Goal: Task Accomplishment & Management: Manage account settings

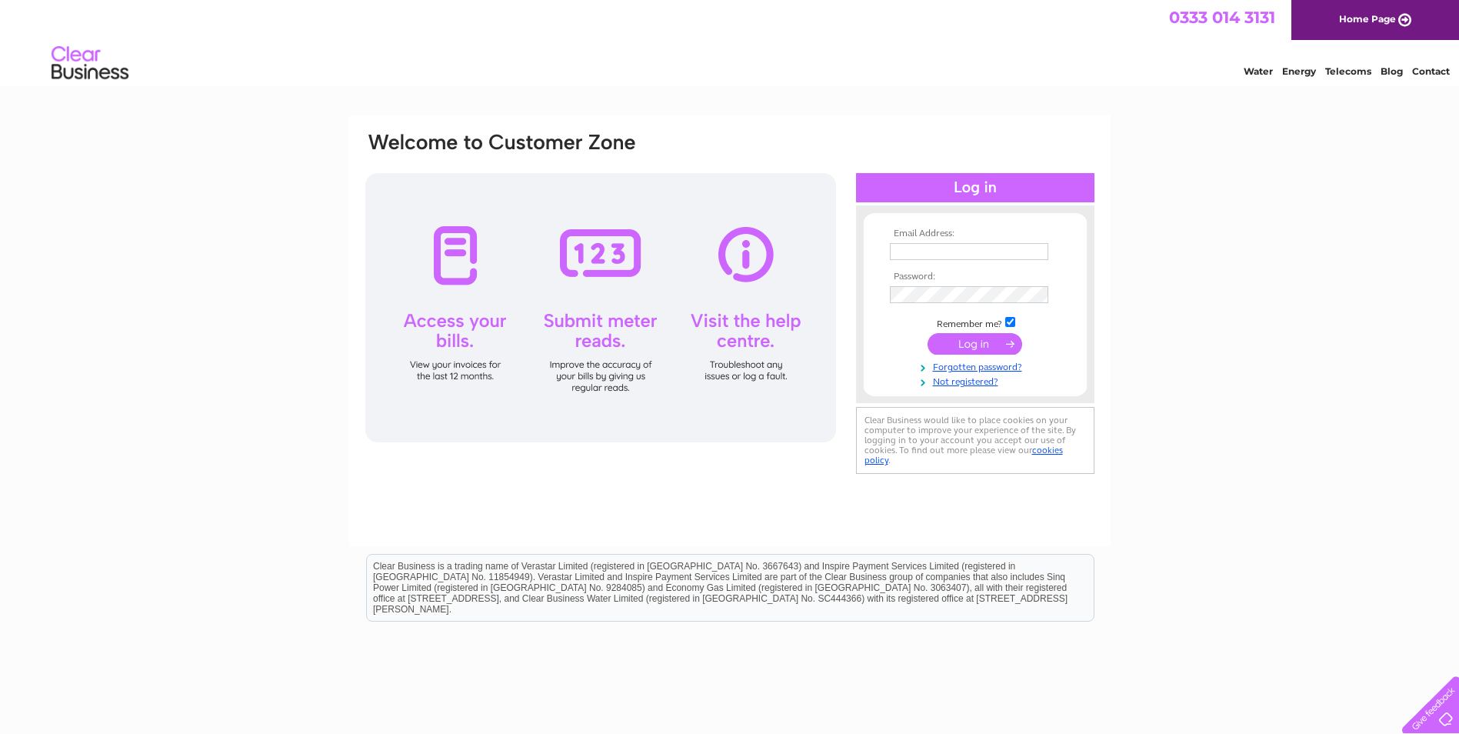
type input "shan@westcoastdeli.co.uk"
click at [997, 348] on input "submit" at bounding box center [974, 344] width 95 height 22
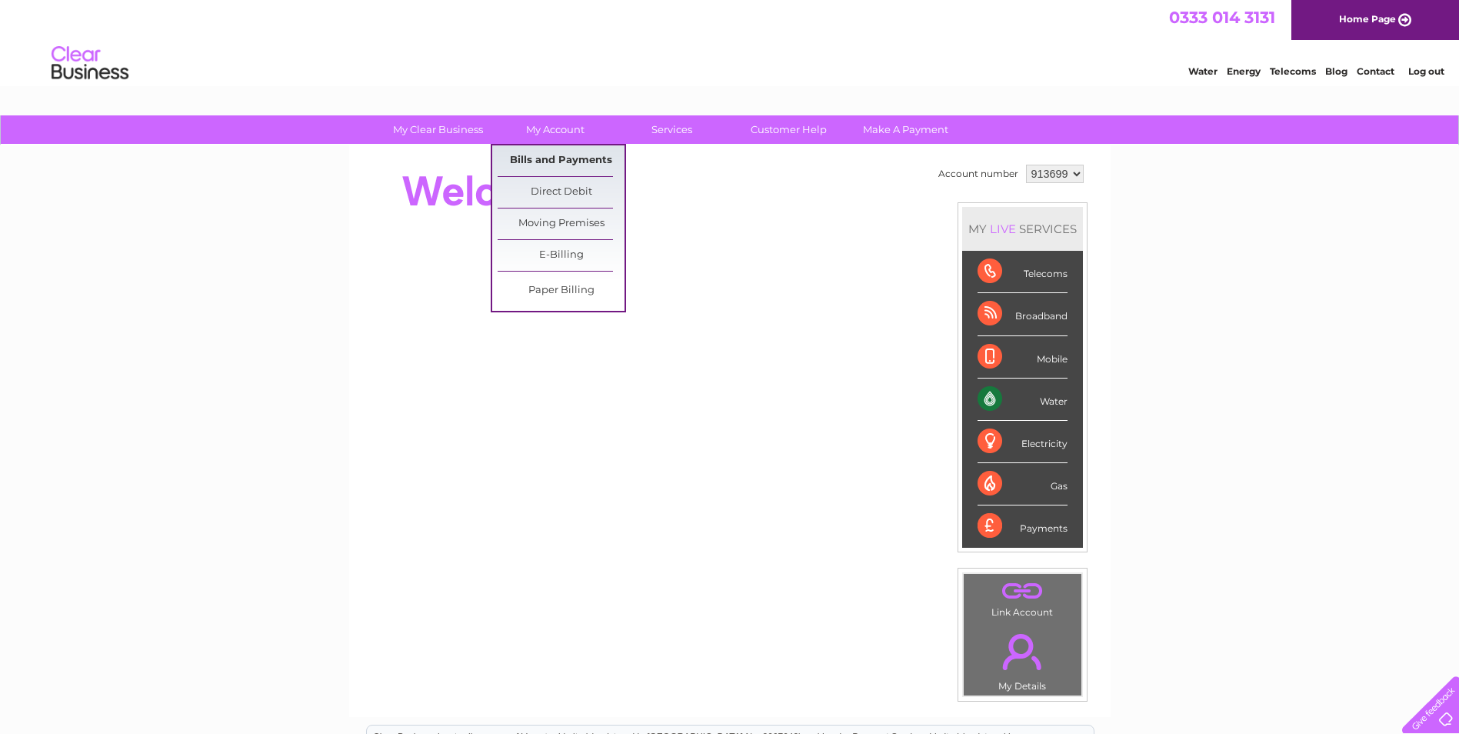
click at [541, 157] on link "Bills and Payments" at bounding box center [561, 160] width 127 height 31
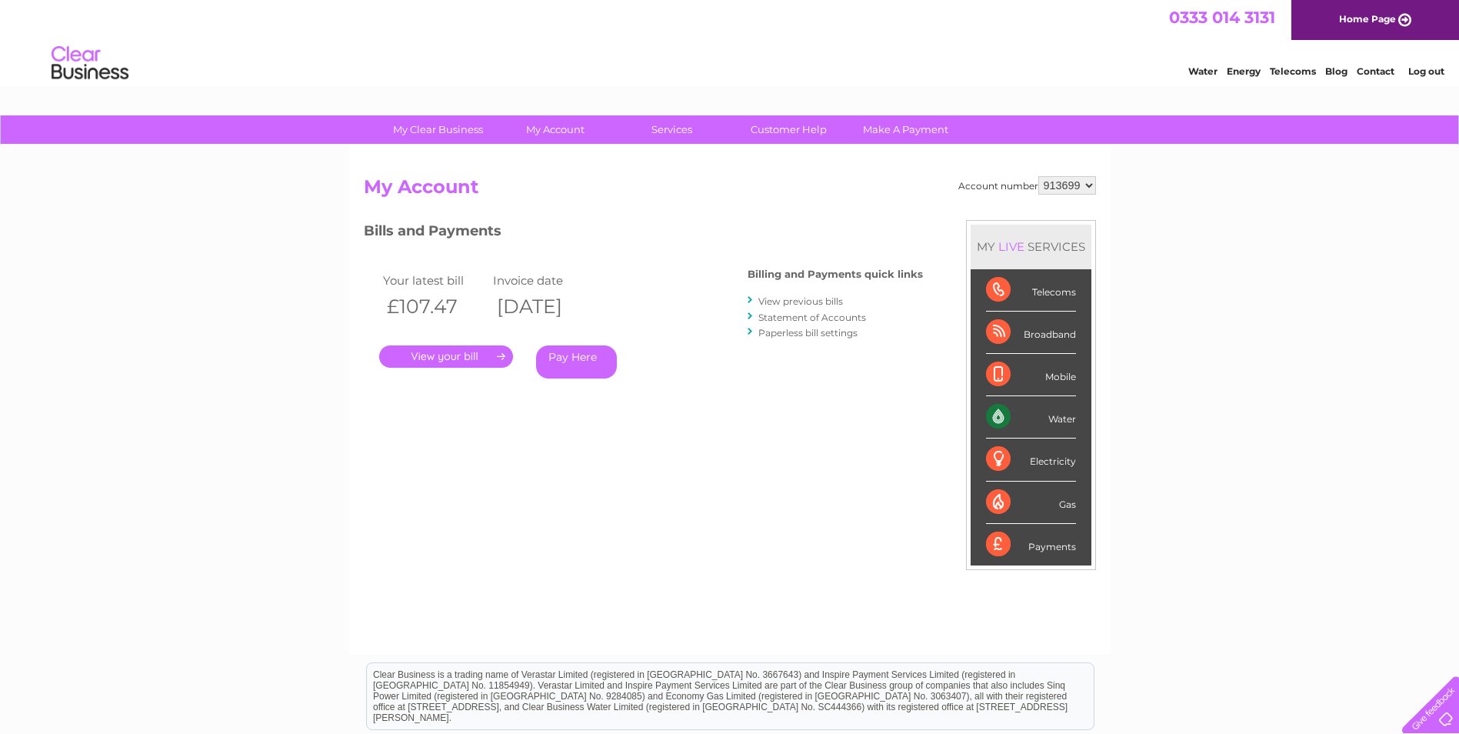
click at [472, 358] on link "." at bounding box center [446, 356] width 134 height 22
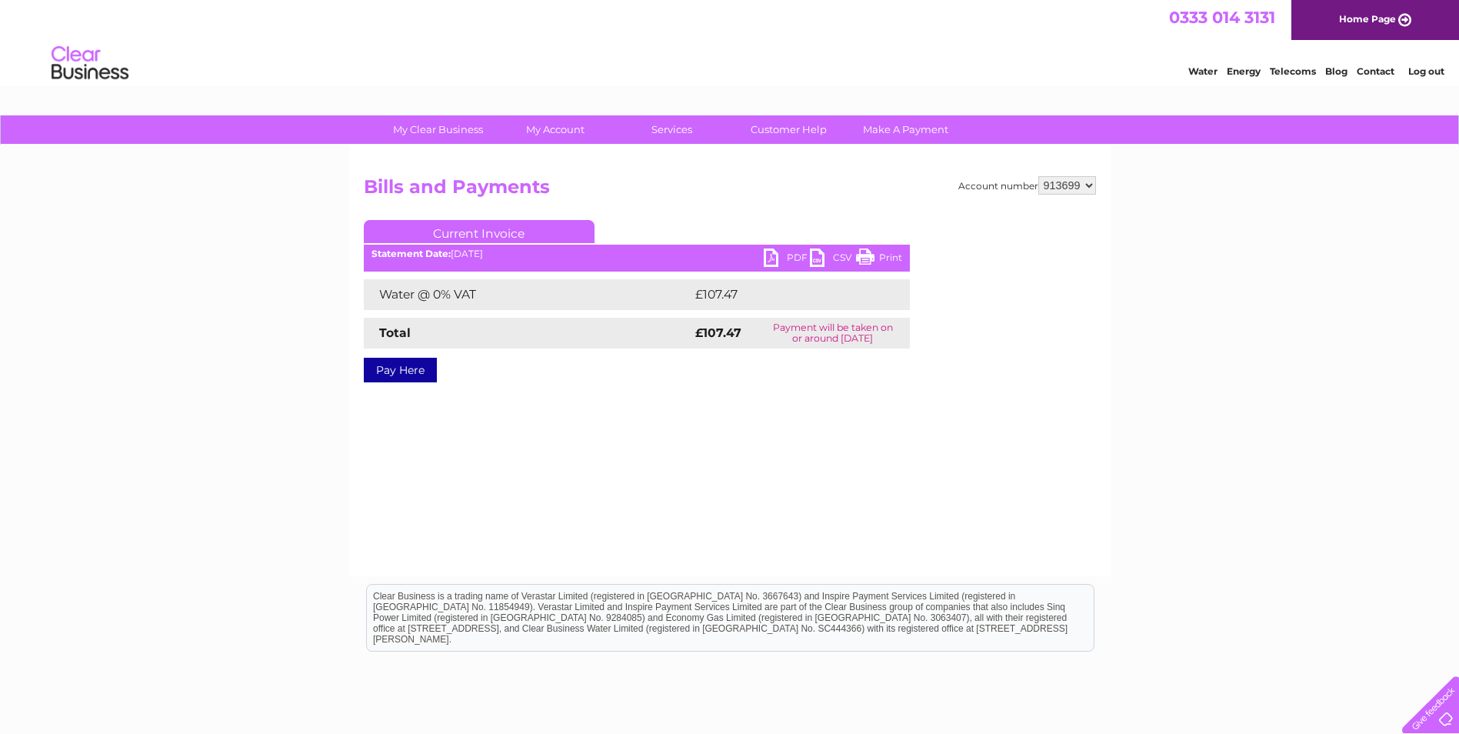
click at [790, 255] on link "PDF" at bounding box center [787, 259] width 46 height 22
click at [1426, 72] on link "Log out" at bounding box center [1426, 71] width 36 height 12
